Goal: Task Accomplishment & Management: Manage account settings

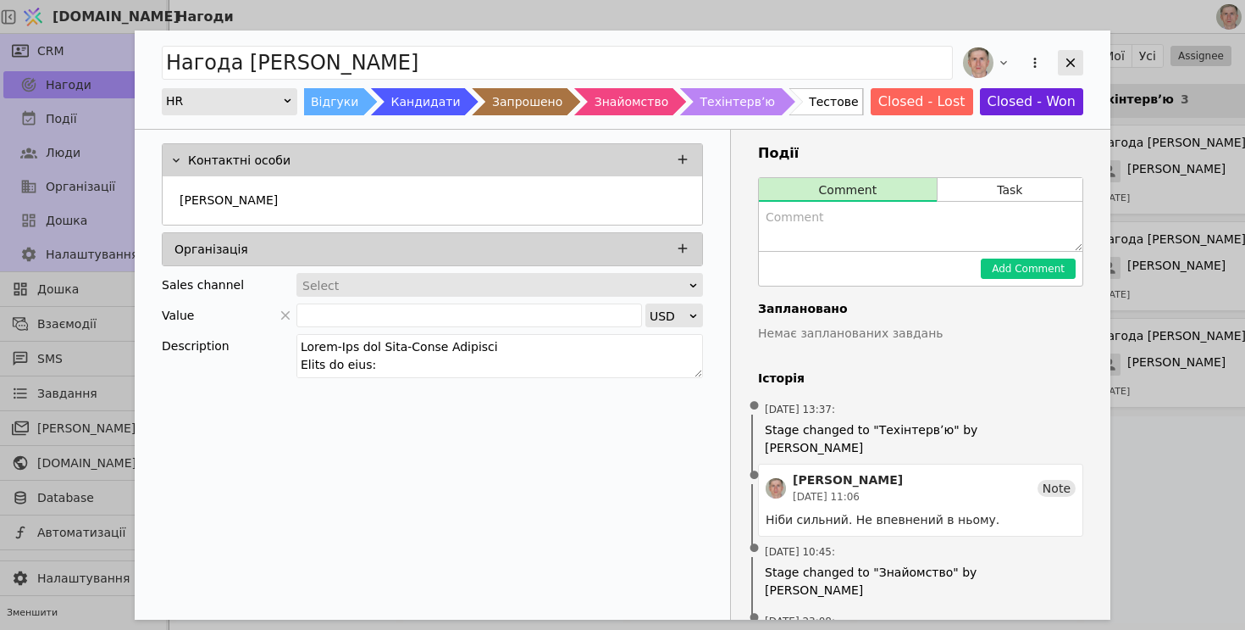
click at [1073, 65] on icon "Add Opportunity" at bounding box center [1070, 62] width 15 height 15
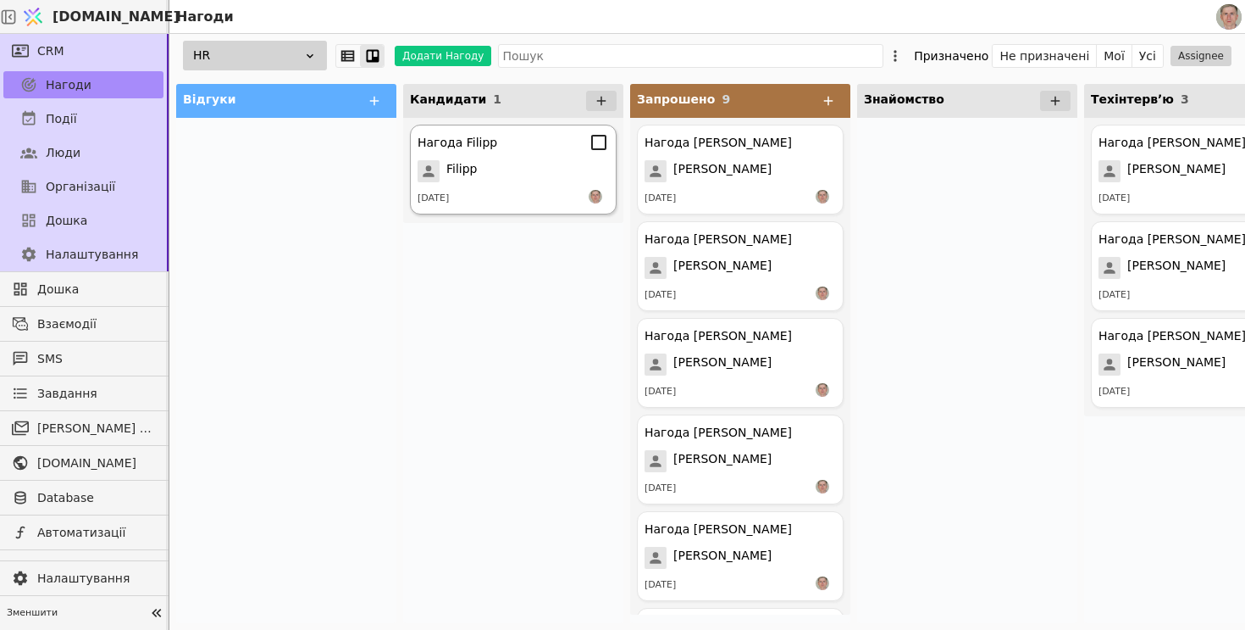
click at [513, 168] on div "Filipp" at bounding box center [513, 171] width 191 height 22
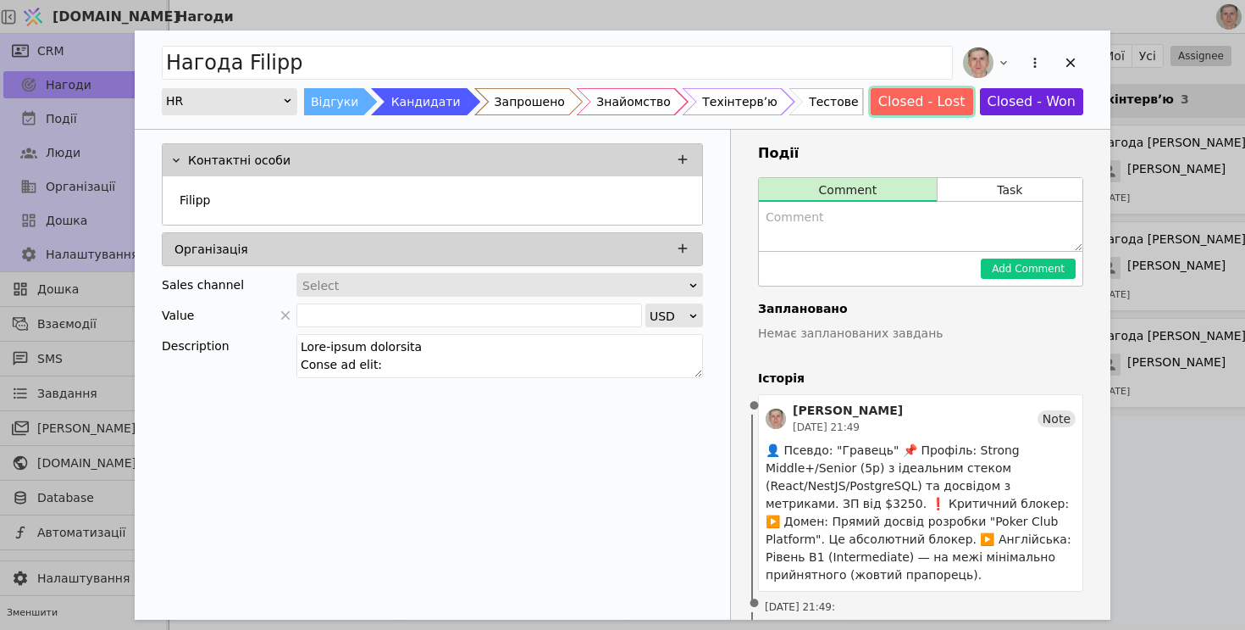
click at [926, 108] on button "Closed - Lost" at bounding box center [922, 101] width 103 height 27
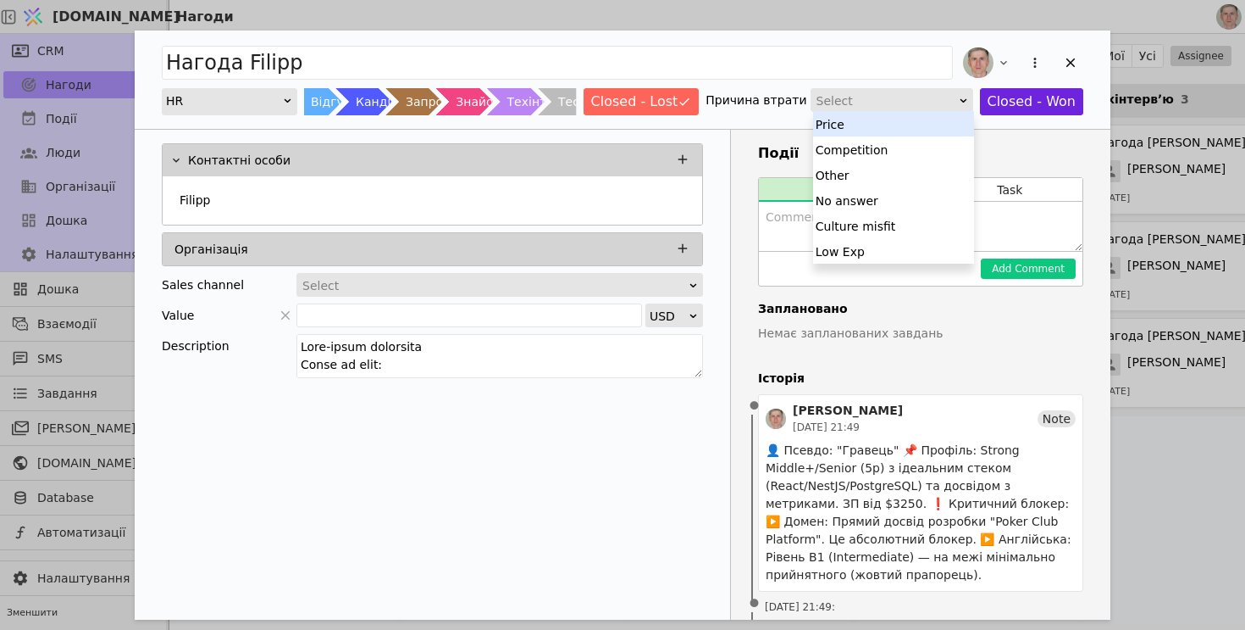
click at [868, 106] on div "Select" at bounding box center [887, 101] width 140 height 24
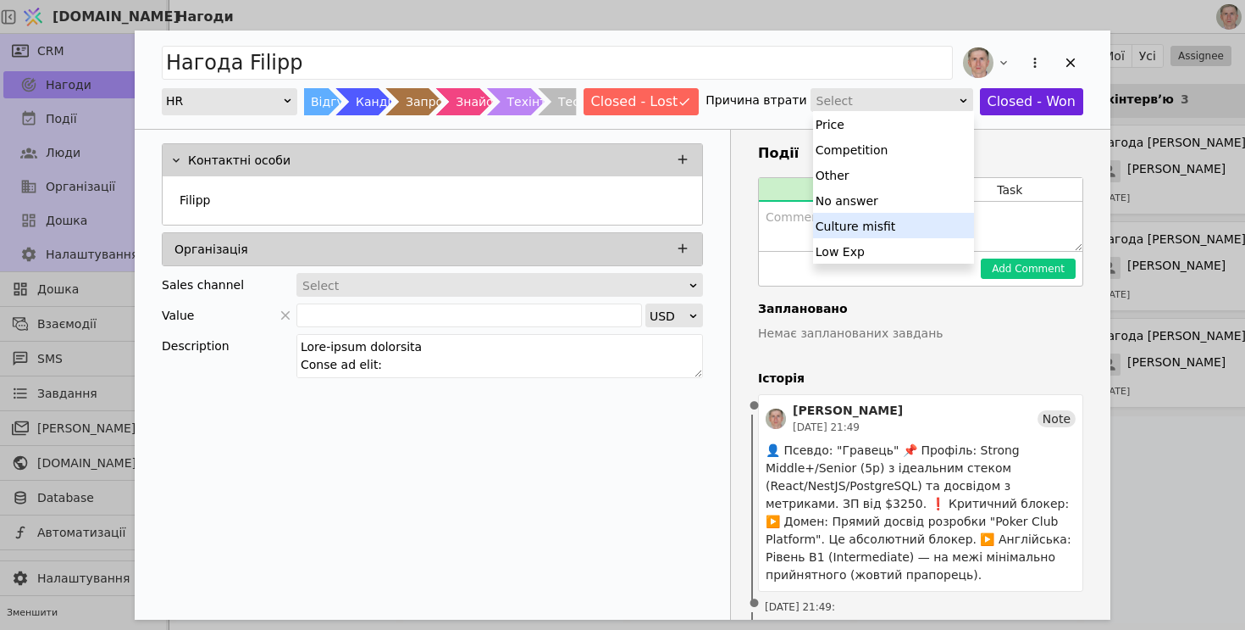
click at [855, 213] on div "Culture misfit" at bounding box center [893, 225] width 161 height 25
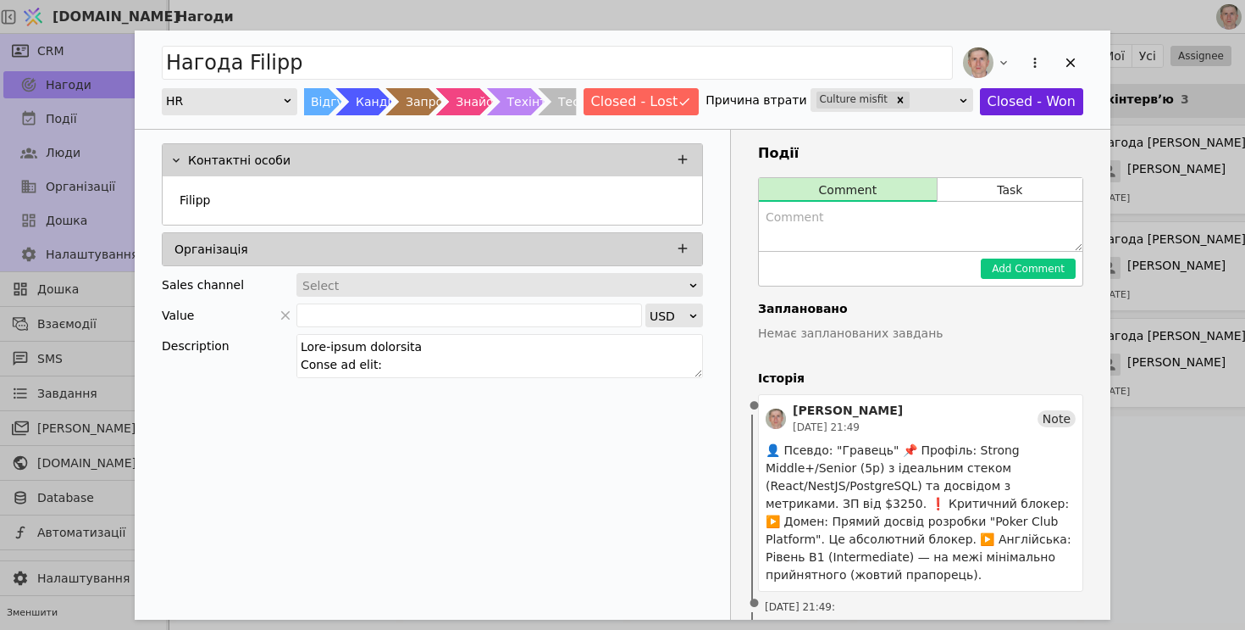
click at [928, 107] on div "Culture misfit" at bounding box center [886, 100] width 143 height 22
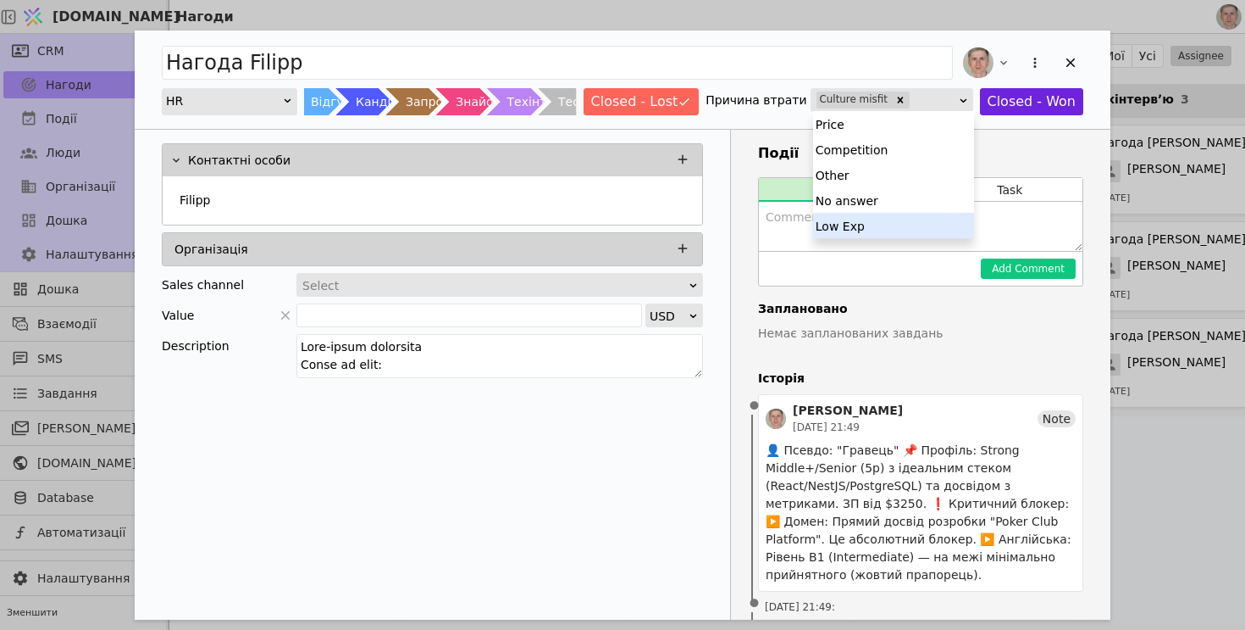
click at [877, 227] on div "Low Exp" at bounding box center [893, 225] width 161 height 25
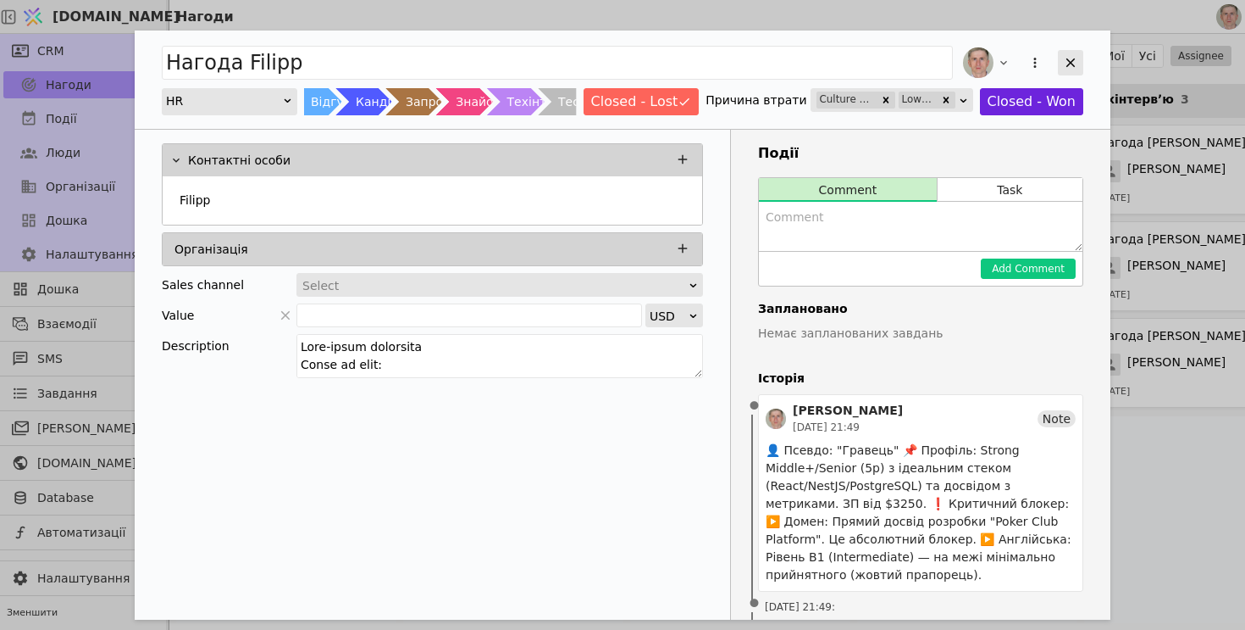
click at [1069, 60] on icon "Add Opportunity" at bounding box center [1070, 62] width 15 height 15
